Goal: Task Accomplishment & Management: Use online tool/utility

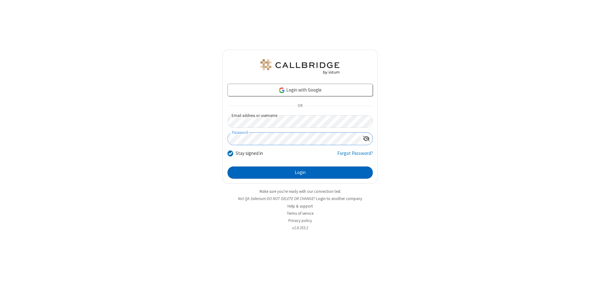
click at [300, 173] on button "Login" at bounding box center [300, 173] width 145 height 13
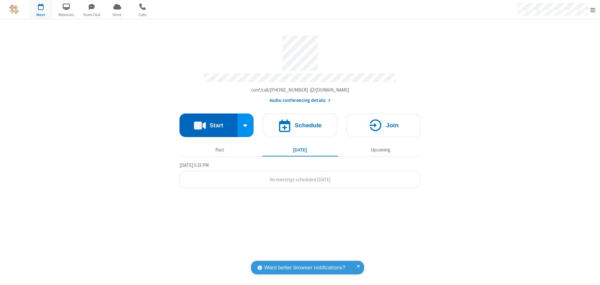
click at [208, 123] on button "Start" at bounding box center [209, 126] width 58 height 24
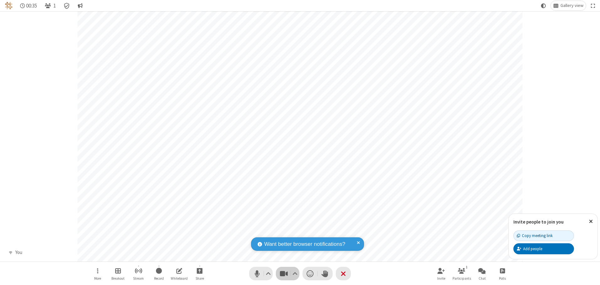
click at [284, 274] on span "Stop video (Alt+V)" at bounding box center [283, 273] width 9 height 9
click at [284, 274] on span "Start video (Alt+V)" at bounding box center [283, 273] width 9 height 9
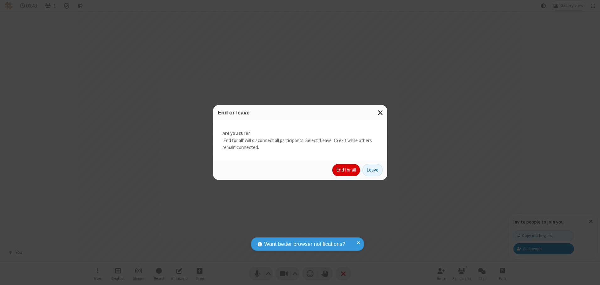
click at [346, 170] on button "End for all" at bounding box center [346, 170] width 28 height 13
